Goal: Task Accomplishment & Management: Manage account settings

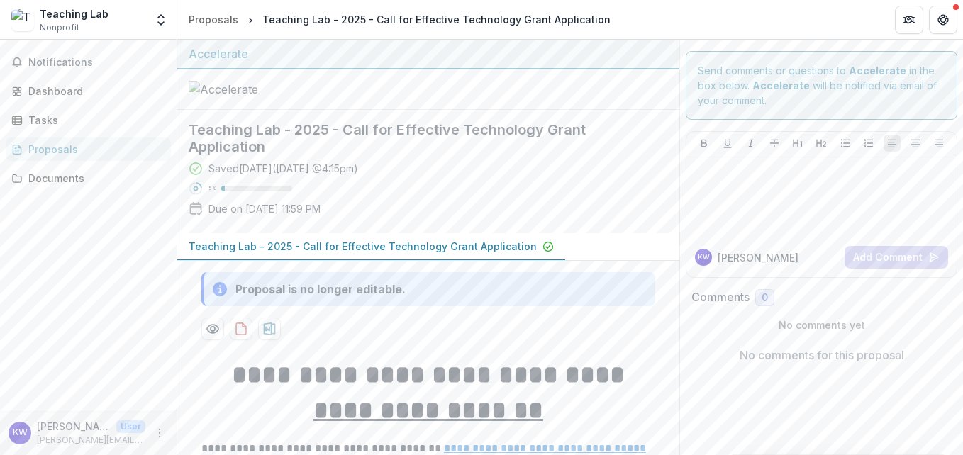
click at [131, 21] on div "Teaching Lab Nonprofit" at bounding box center [78, 20] width 134 height 28
click at [161, 23] on icon "Open entity switcher" at bounding box center [161, 20] width 14 height 14
click at [101, 79] on link "Settings" at bounding box center [89, 78] width 170 height 23
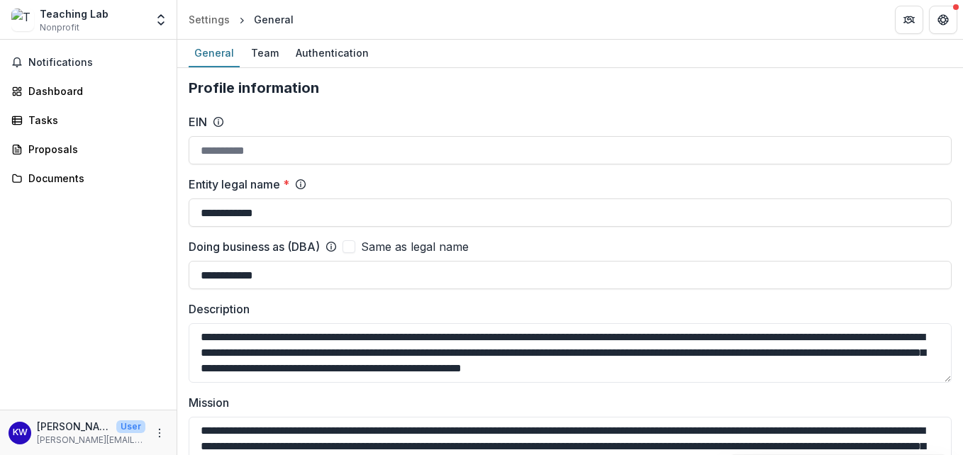
type input "**********"
click at [266, 47] on div "Team" at bounding box center [264, 53] width 39 height 21
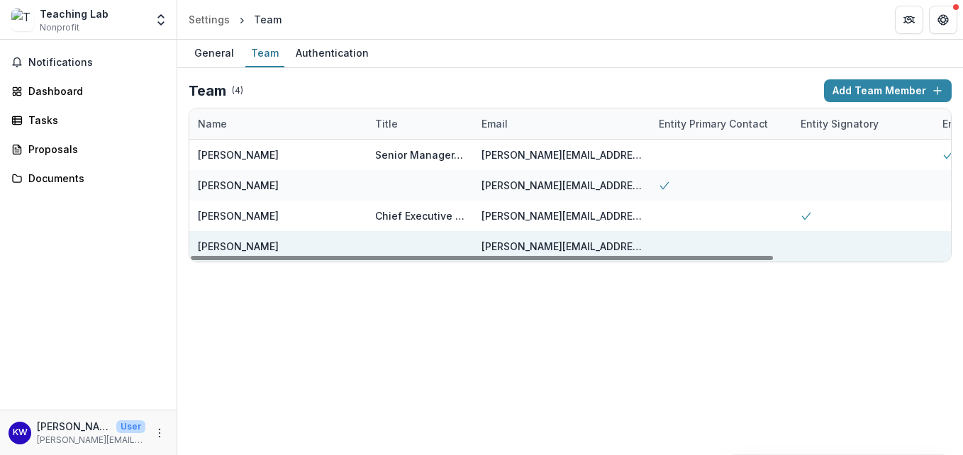
click at [430, 245] on div at bounding box center [419, 246] width 89 height 30
click at [223, 249] on div "[PERSON_NAME]" at bounding box center [238, 246] width 81 height 15
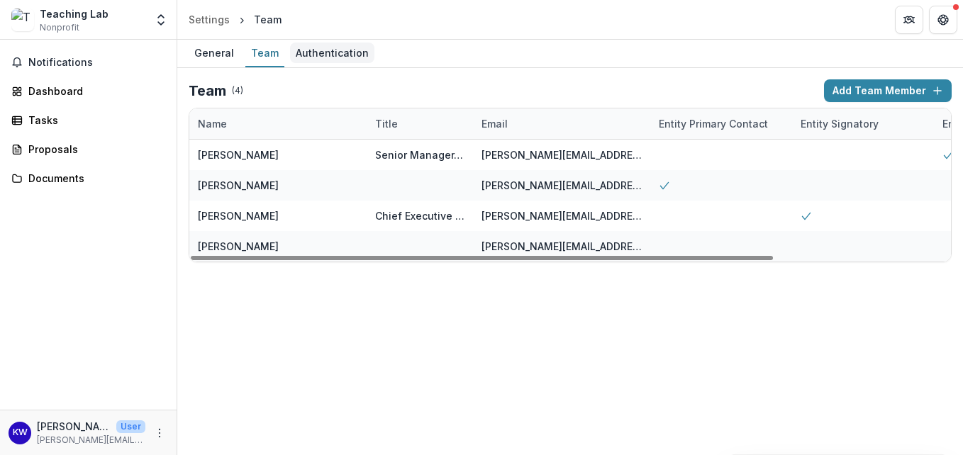
click at [321, 54] on div "Authentication" at bounding box center [332, 53] width 84 height 21
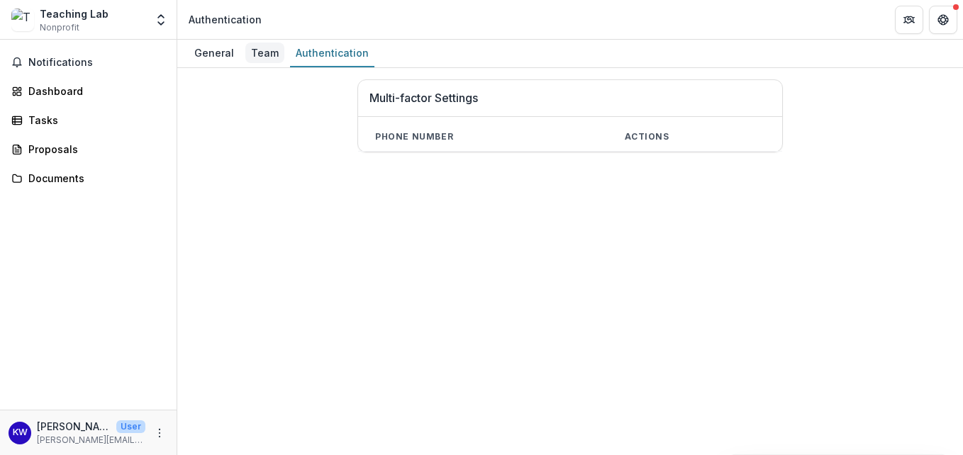
click at [259, 44] on div "Team" at bounding box center [264, 53] width 39 height 21
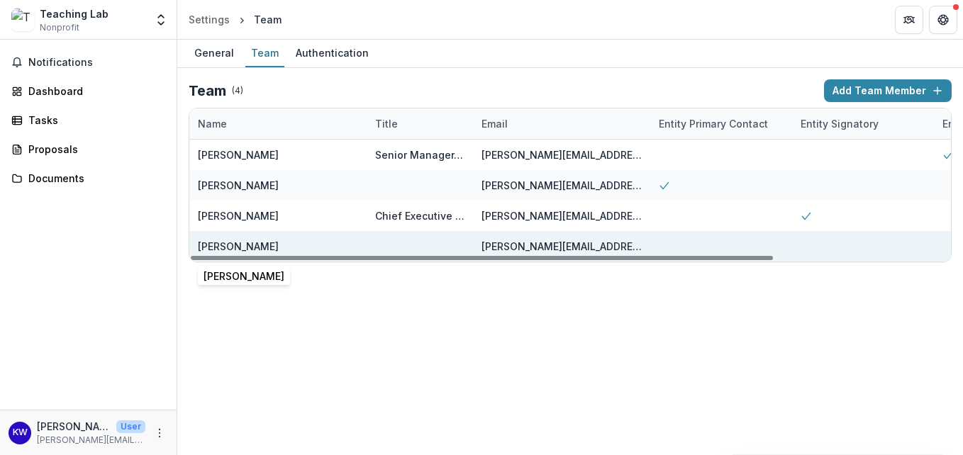
click at [234, 245] on div "[PERSON_NAME]" at bounding box center [238, 246] width 81 height 15
click at [500, 239] on div "[PERSON_NAME][EMAIL_ADDRESS][DOMAIN_NAME]" at bounding box center [561, 246] width 160 height 15
click at [498, 246] on div "[PERSON_NAME][EMAIL_ADDRESS][DOMAIN_NAME]" at bounding box center [561, 246] width 160 height 15
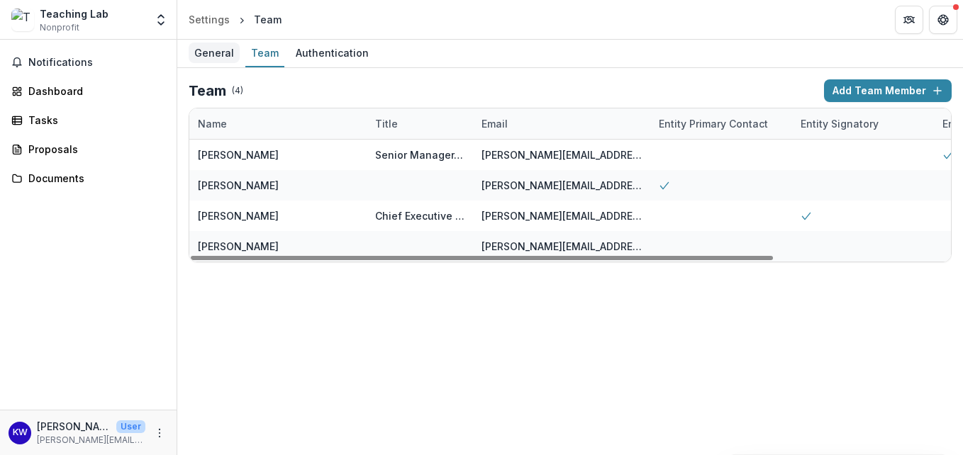
click at [213, 42] on link "General" at bounding box center [214, 54] width 51 height 28
